Goal: Find specific page/section: Find specific page/section

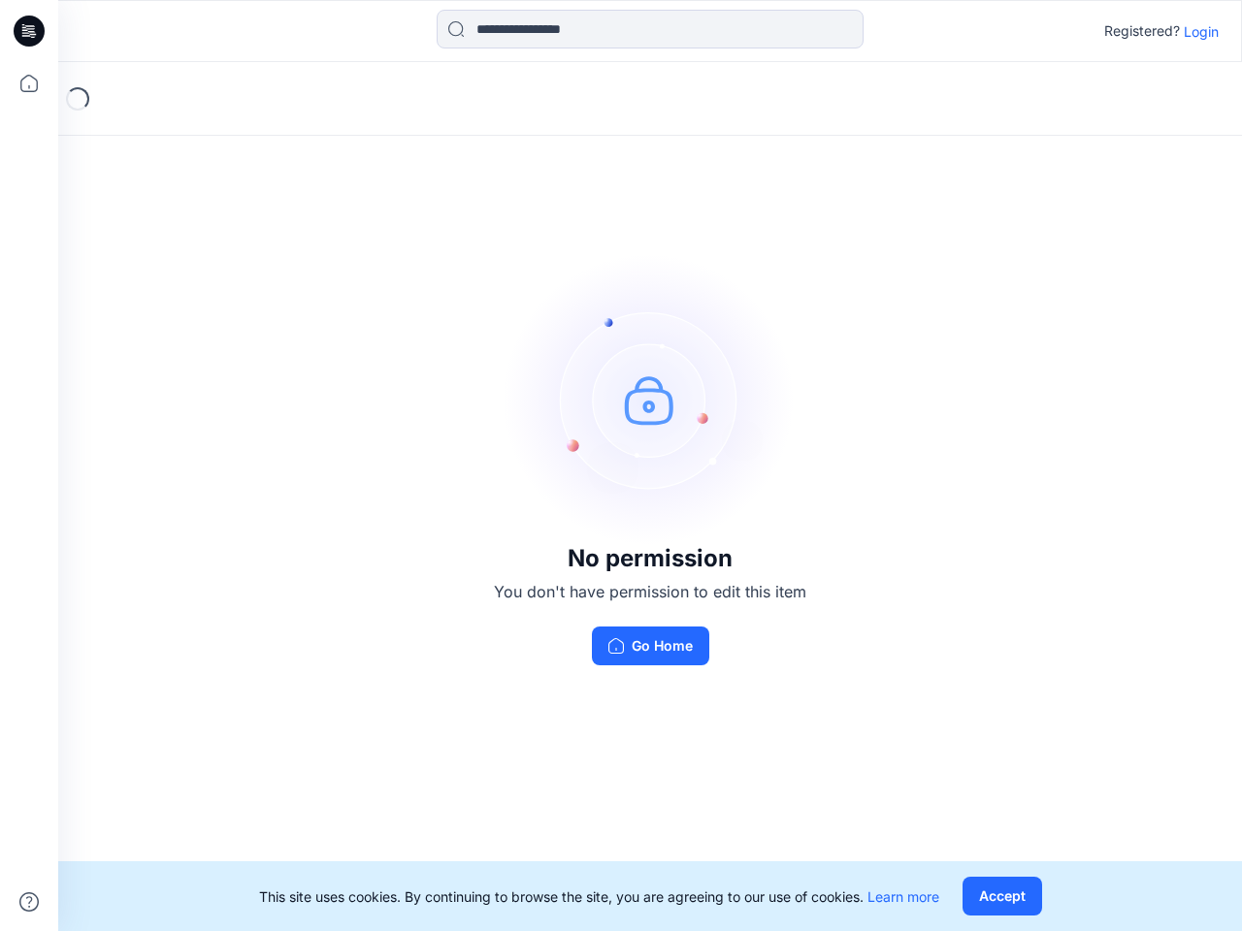
click at [621, 466] on img at bounding box center [650, 399] width 291 height 291
click at [30, 31] on icon at bounding box center [32, 31] width 8 height 1
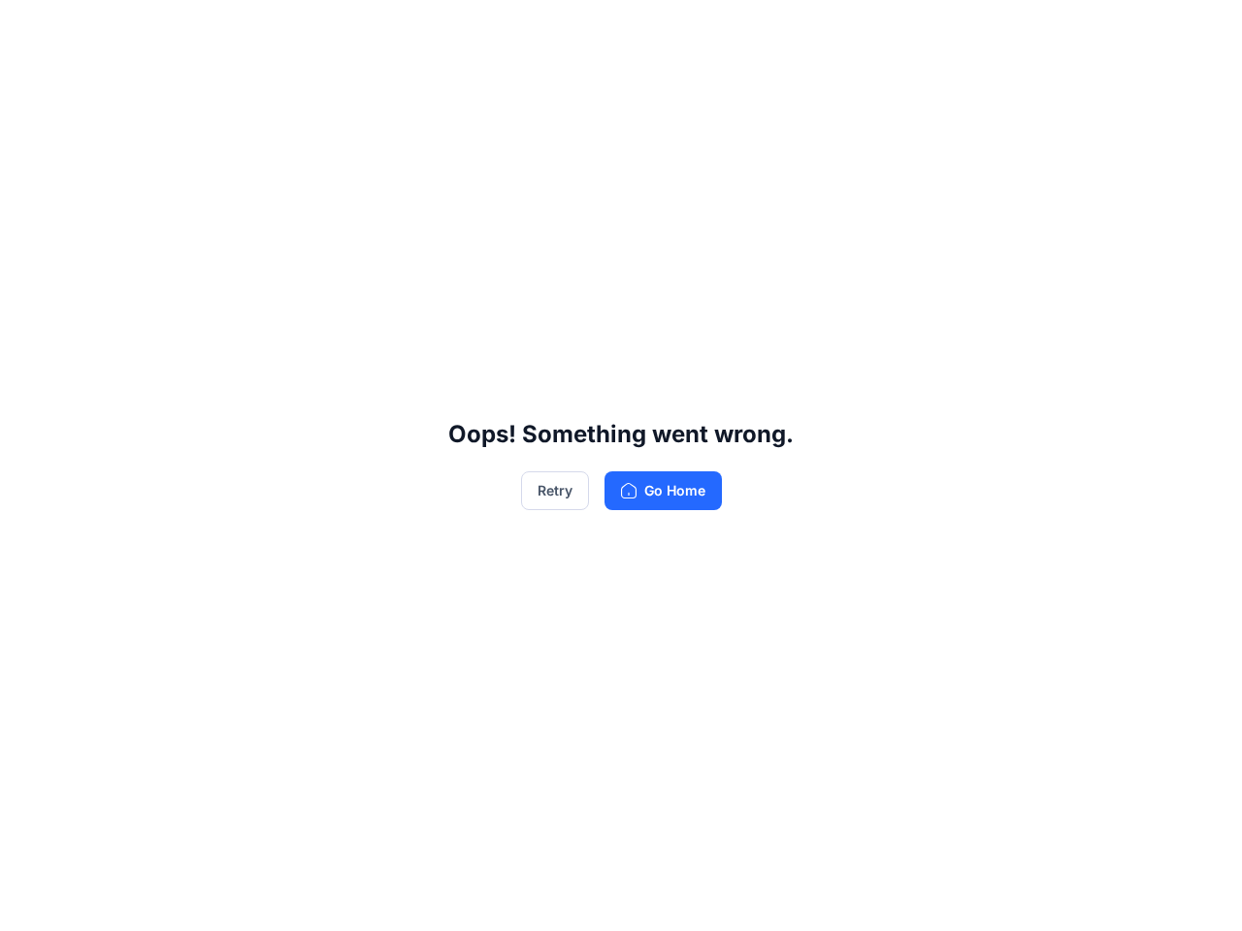
click at [29, 83] on div "Oops! Something went wrong. Retry Go Home" at bounding box center [621, 465] width 1242 height 931
click at [29, 902] on div "Oops! Something went wrong. Retry Go Home" at bounding box center [621, 465] width 1242 height 931
click at [650, 29] on div "Oops! Something went wrong. Retry Go Home" at bounding box center [621, 465] width 1242 height 931
click at [1201, 31] on div "Oops! Something went wrong. Retry Go Home" at bounding box center [621, 465] width 1242 height 931
click at [1001, 897] on div "Oops! Something went wrong. Retry Go Home" at bounding box center [621, 465] width 1242 height 931
